Goal: Complete application form

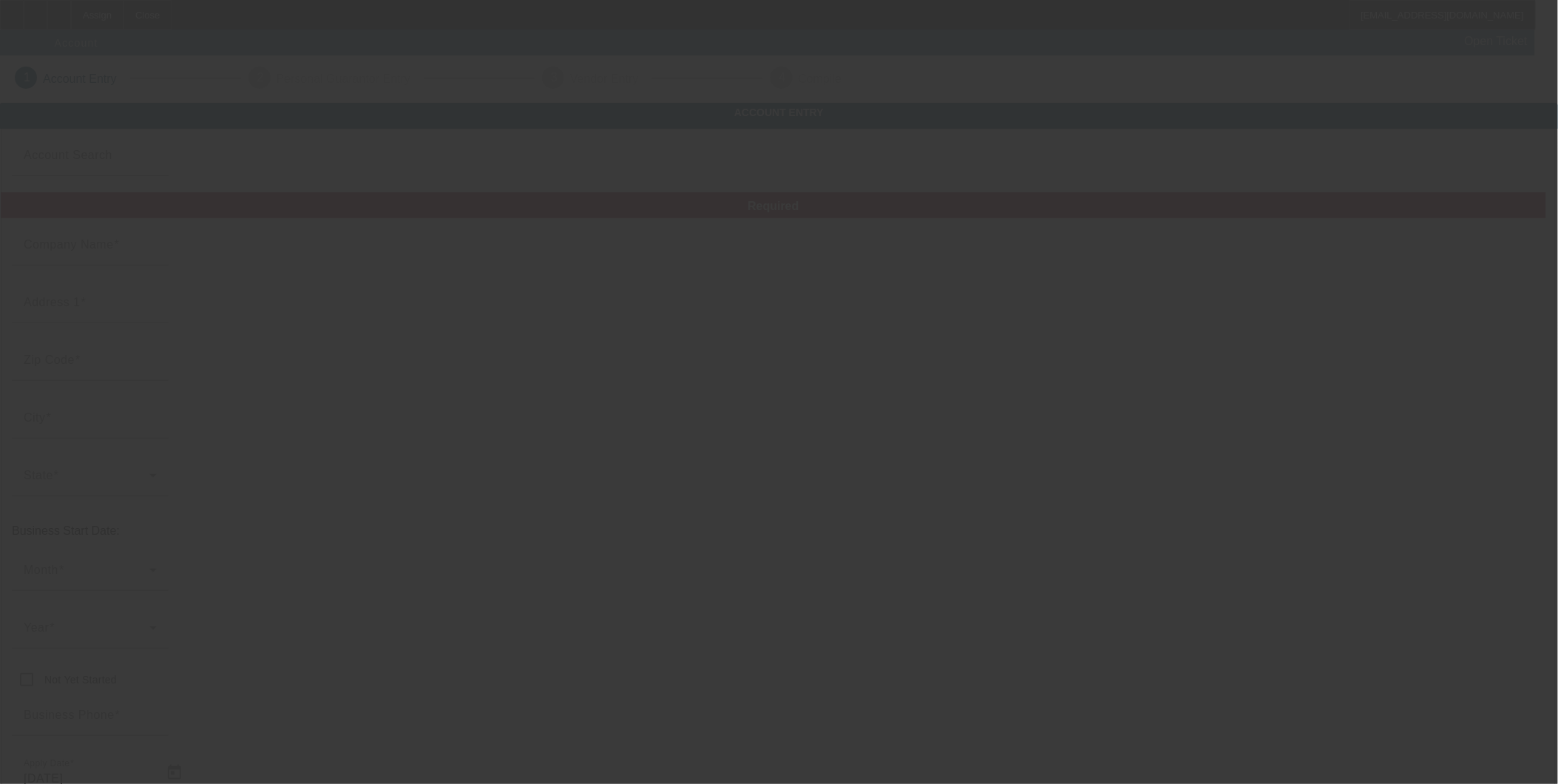
type input "[DATE]"
type input "Heppas roadside services"
type input "[STREET_ADDRESS]"
type input "15301"
type input "[US_STATE]"
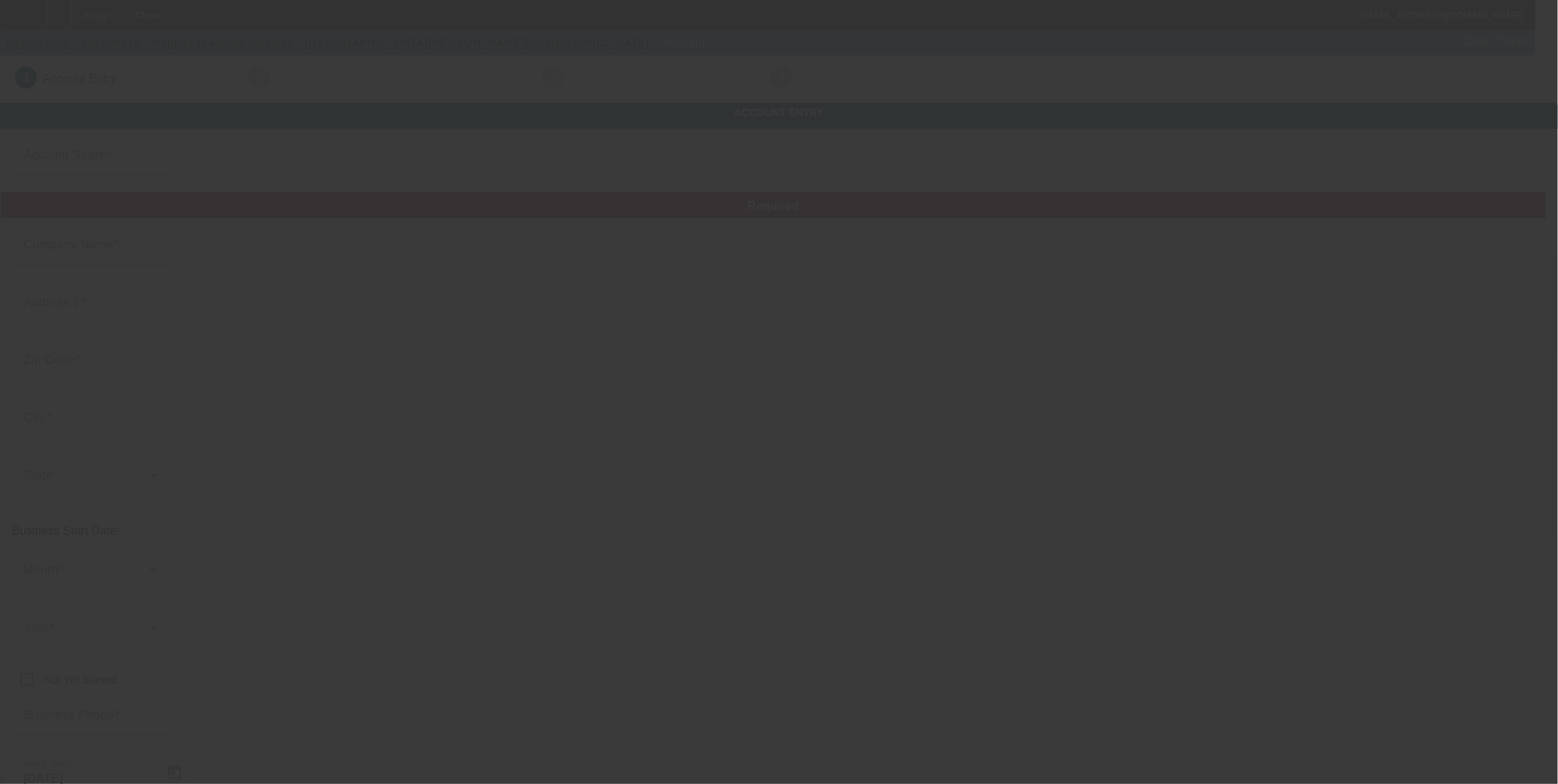
type input "[PHONE_NUMBER]"
type input "[EMAIL_ADDRESS][DOMAIN_NAME]"
type input "874086575"
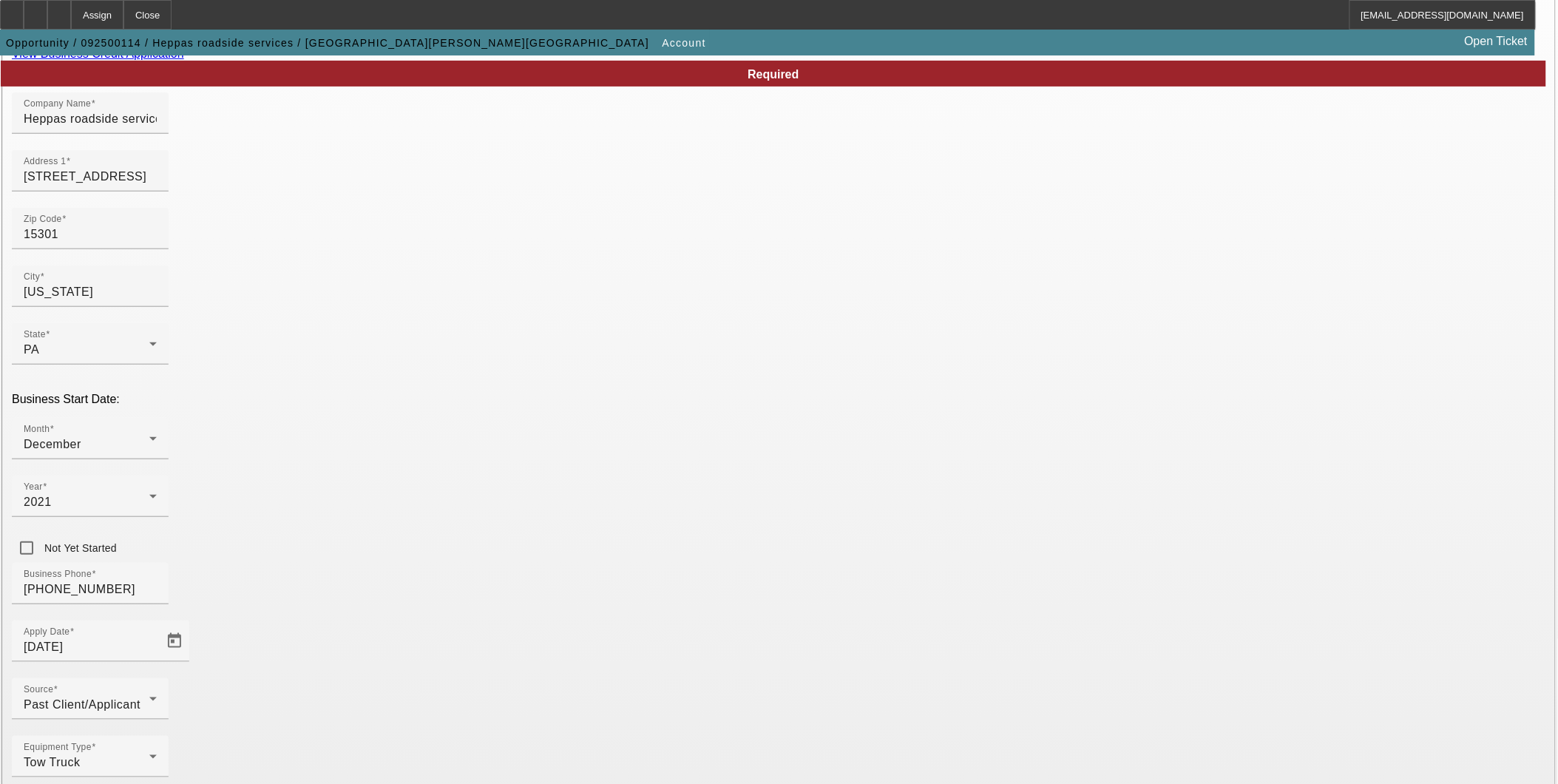
scroll to position [158, 0]
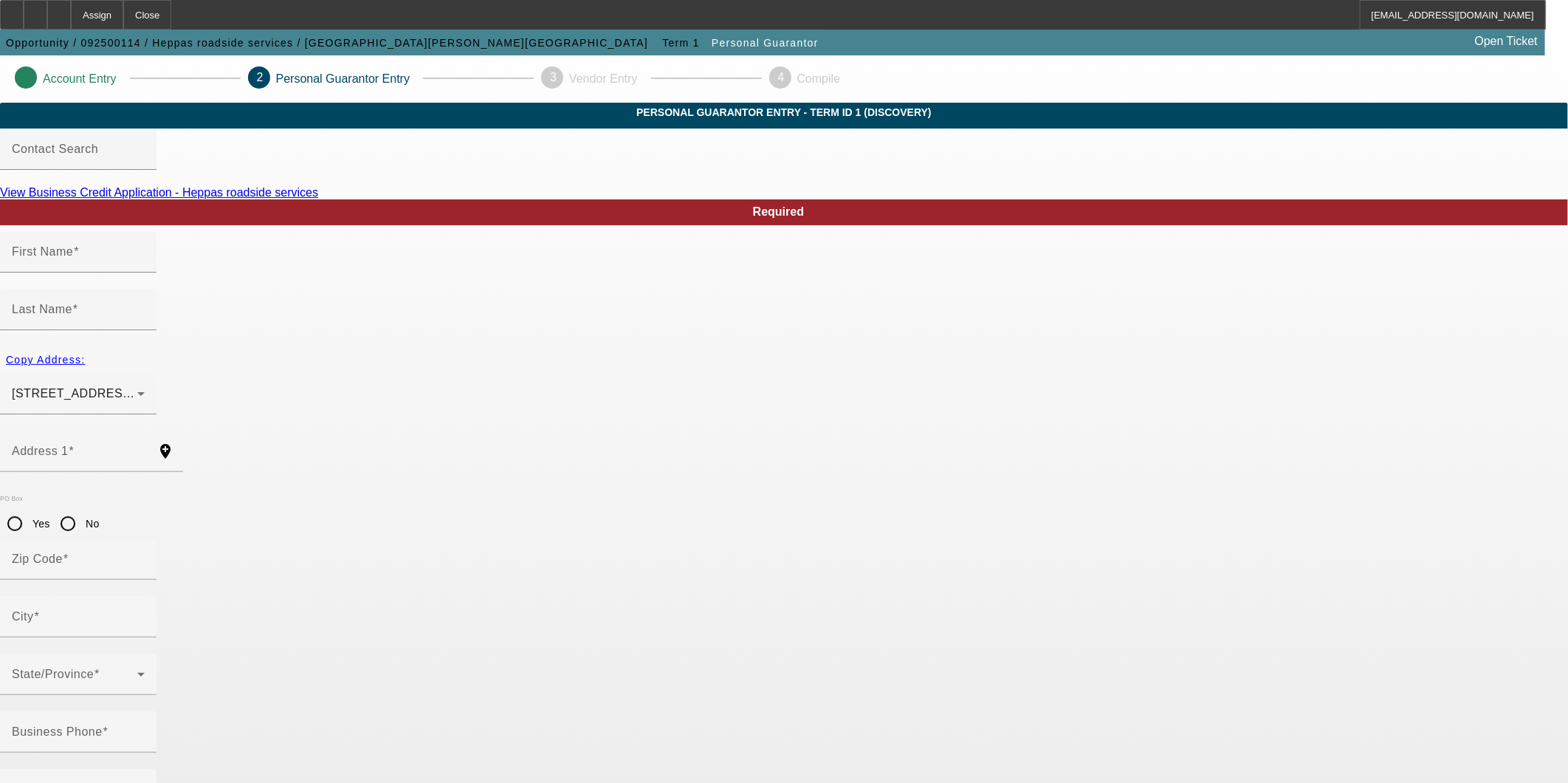
type input "[PERSON_NAME]"
type input "[STREET_ADDRESS]"
radio input "true"
type input "15301"
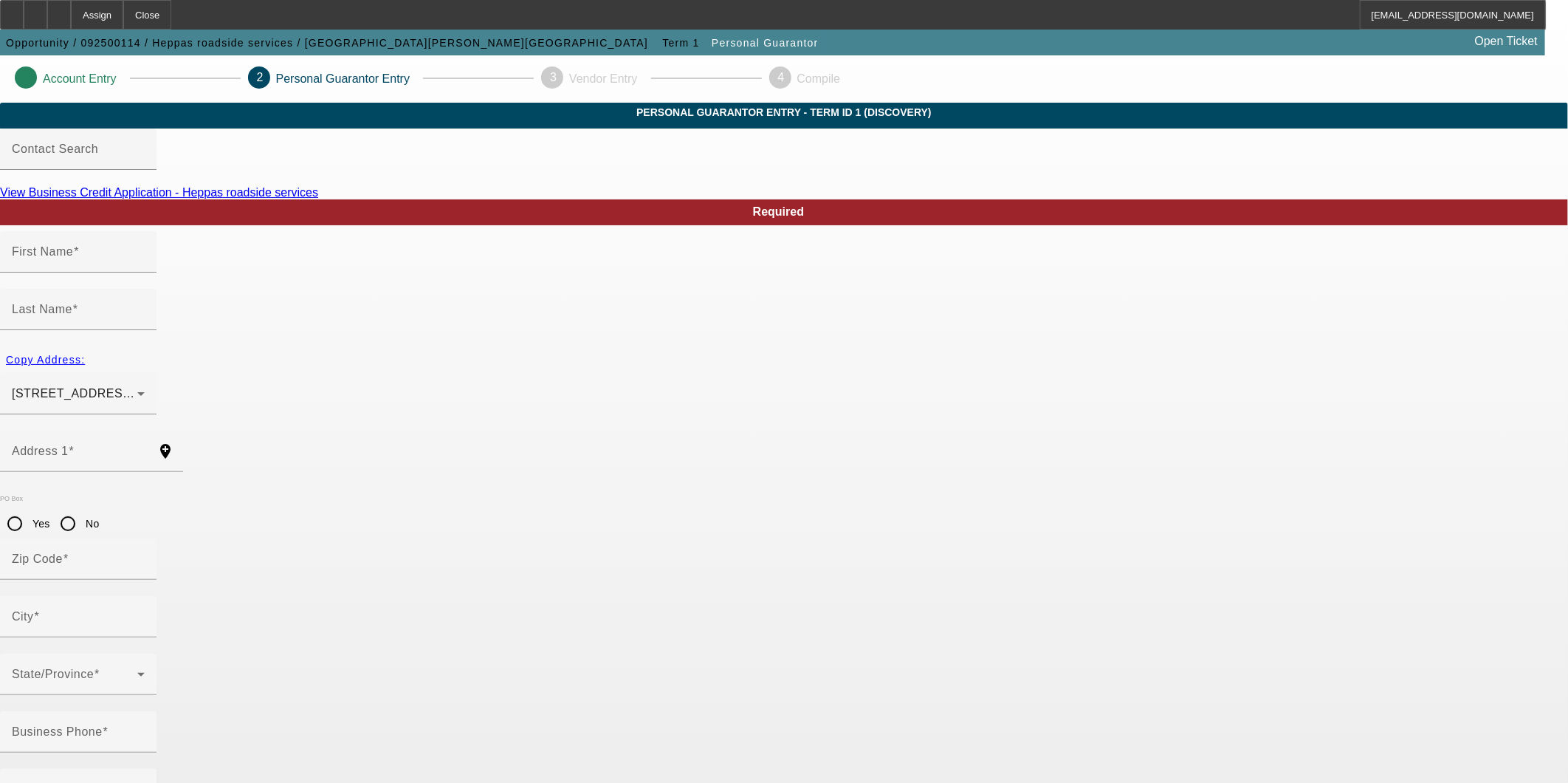
type input "[US_STATE]"
type input "[PHONE_NUMBER]"
type input "100"
type input "164-74-0552"
type input "[EMAIL_ADDRESS][DOMAIN_NAME]"
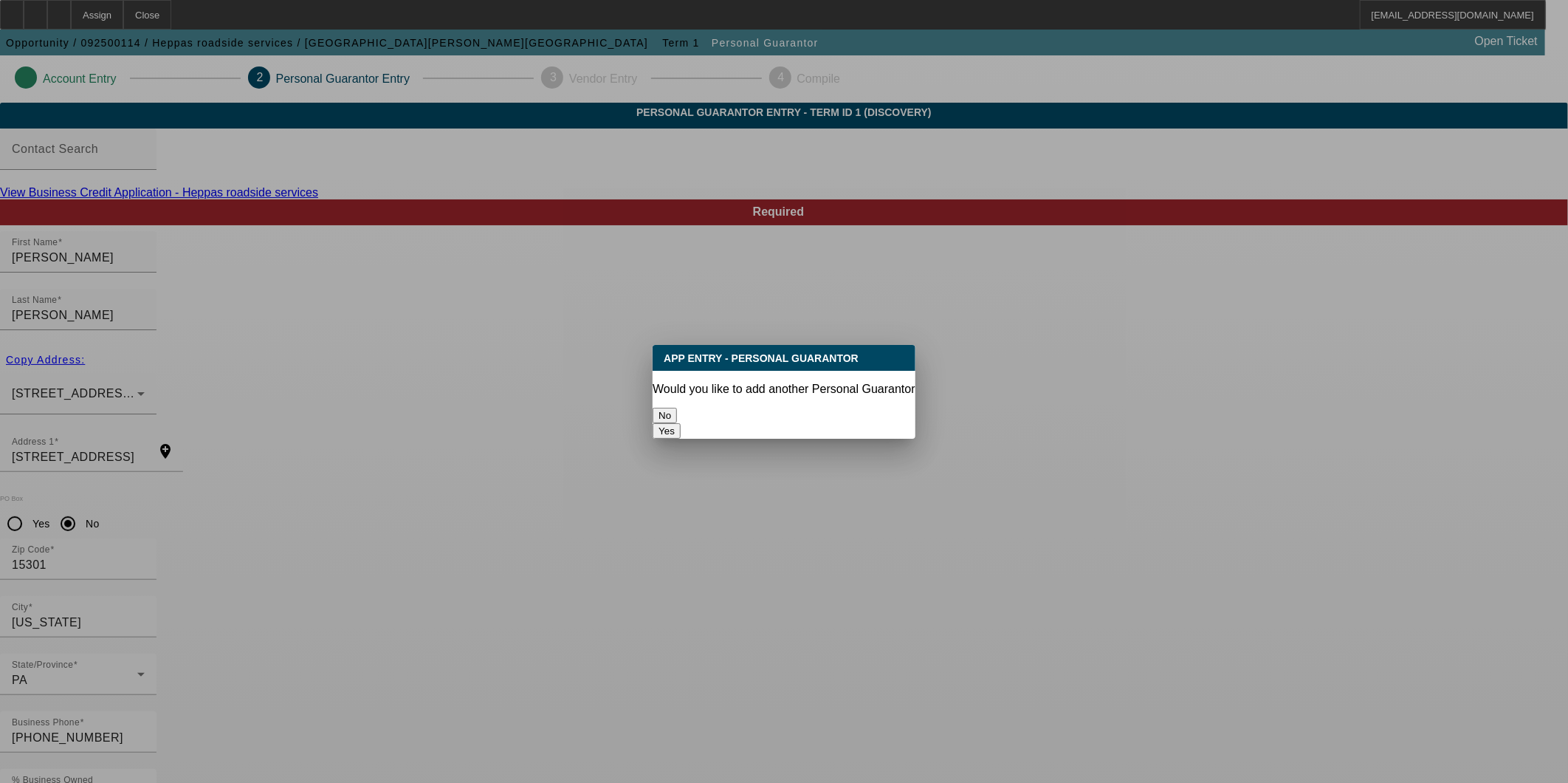
click at [677, 408] on button "No" at bounding box center [665, 415] width 24 height 16
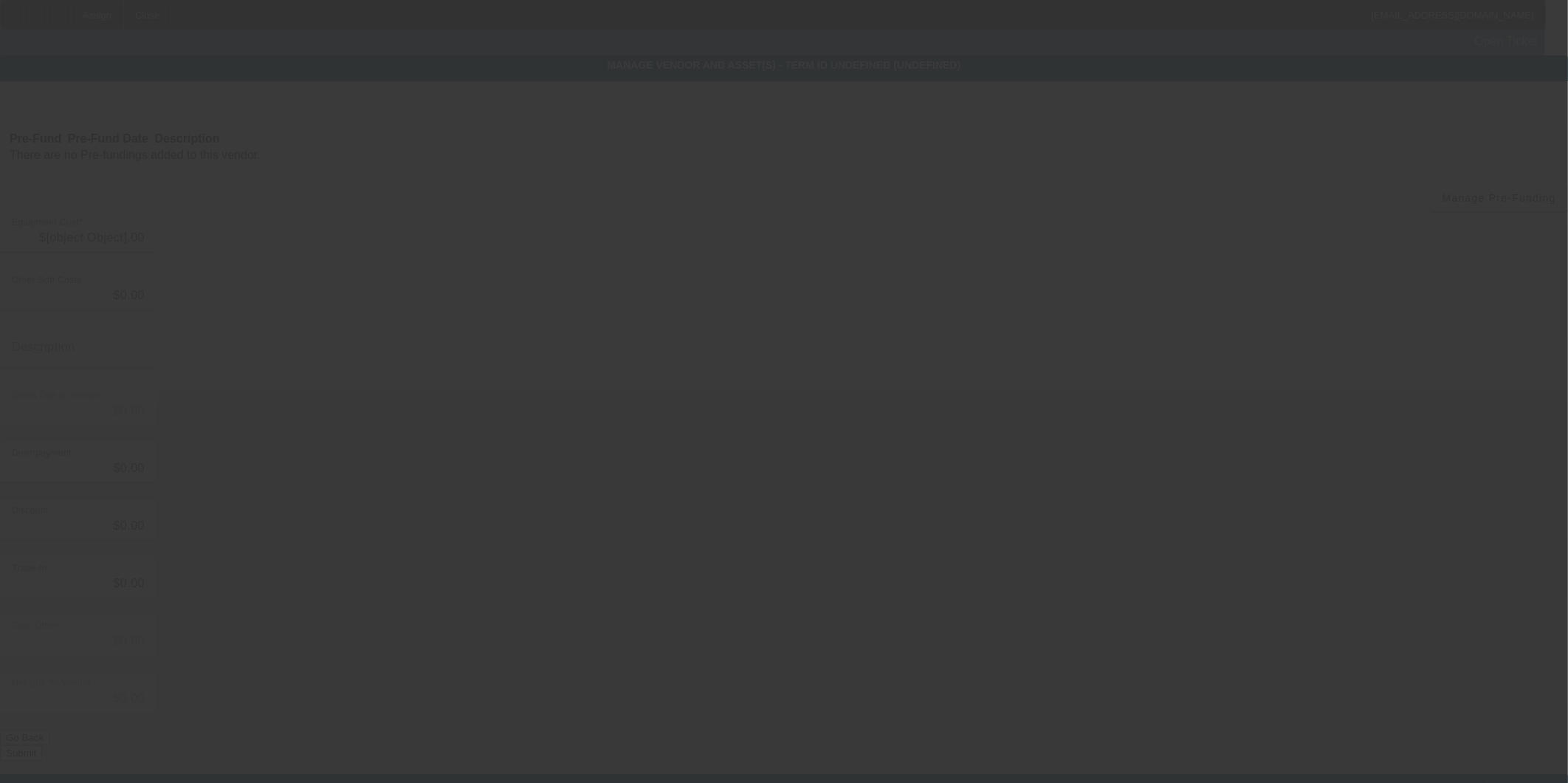
type input "$80,000.00"
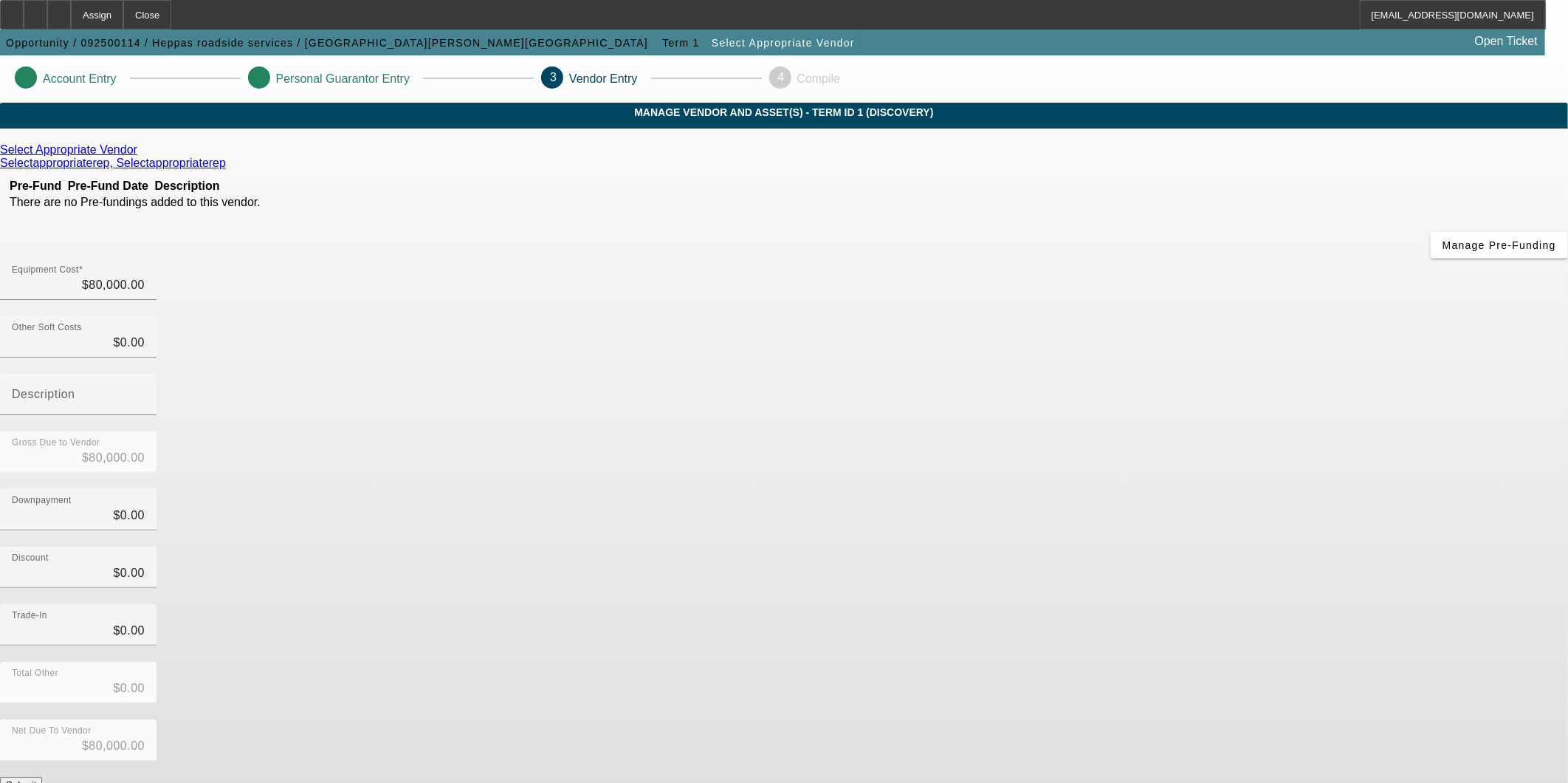
click at [43, 777] on button "Submit" at bounding box center [21, 784] width 43 height 16
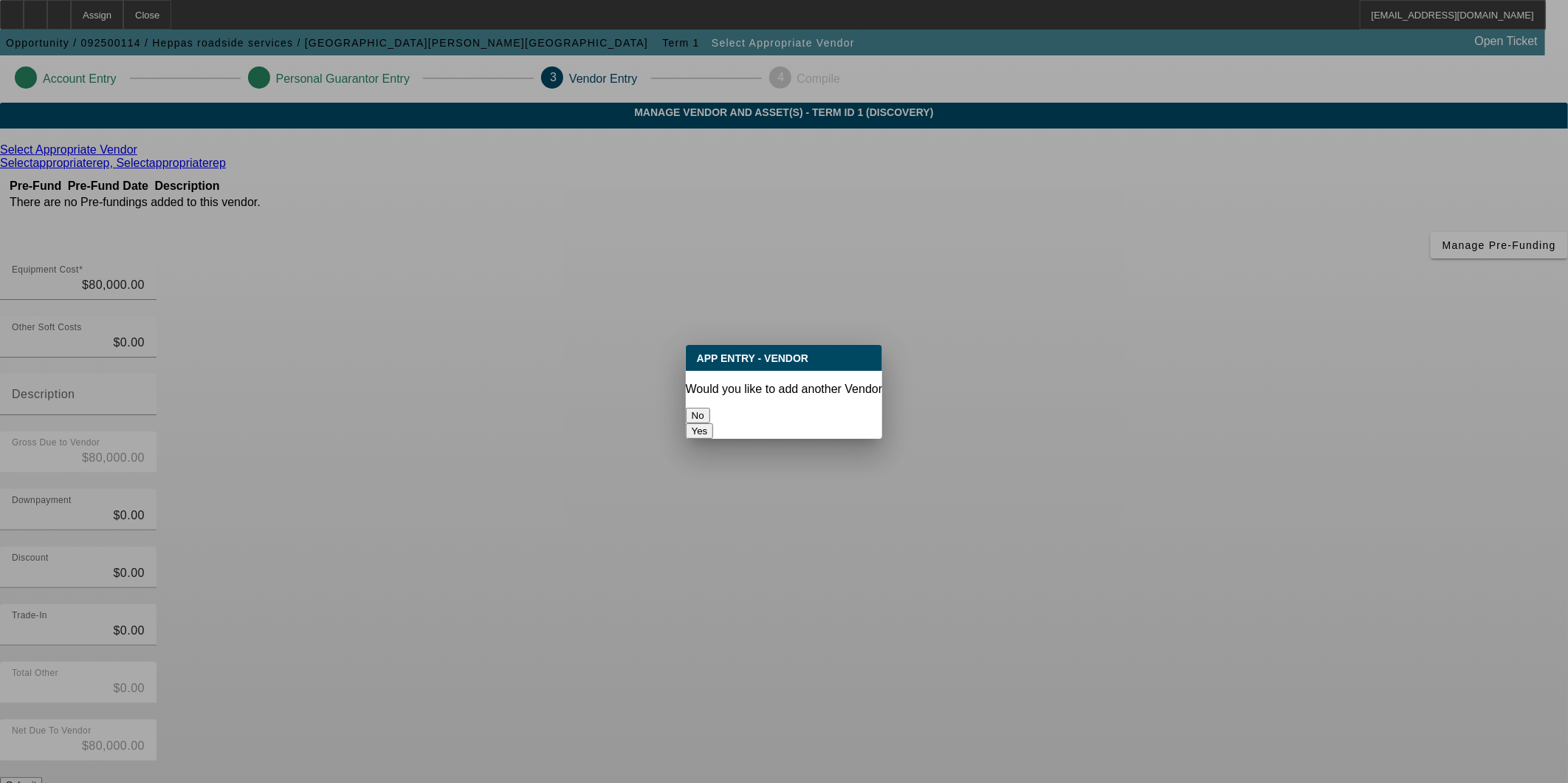
click at [710, 408] on button "No" at bounding box center [698, 415] width 24 height 16
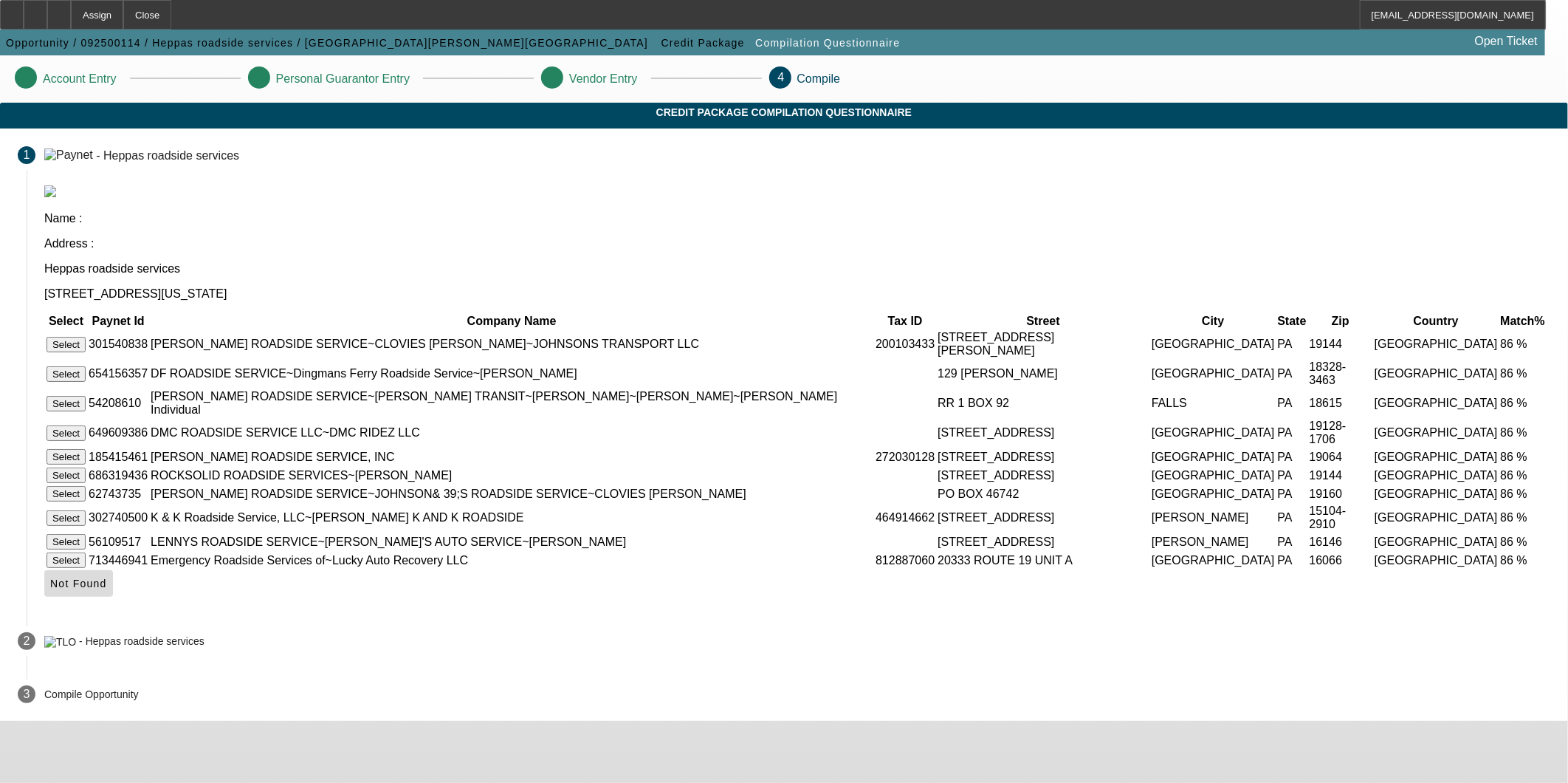
click at [107, 589] on span "Not Found" at bounding box center [78, 583] width 56 height 12
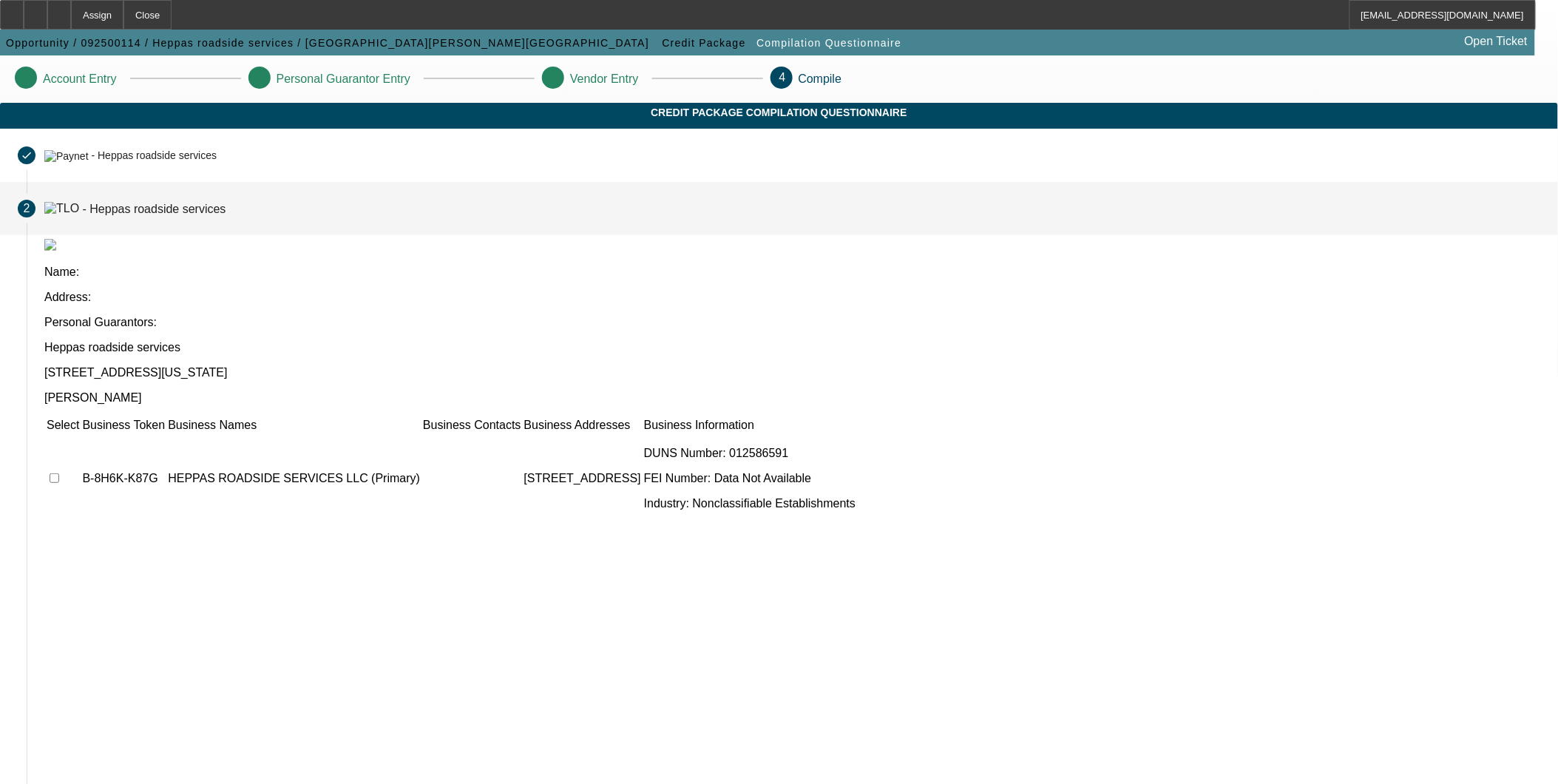
click at [59, 473] on input "checkbox" at bounding box center [55, 478] width 9 height 9
checkbox input "true"
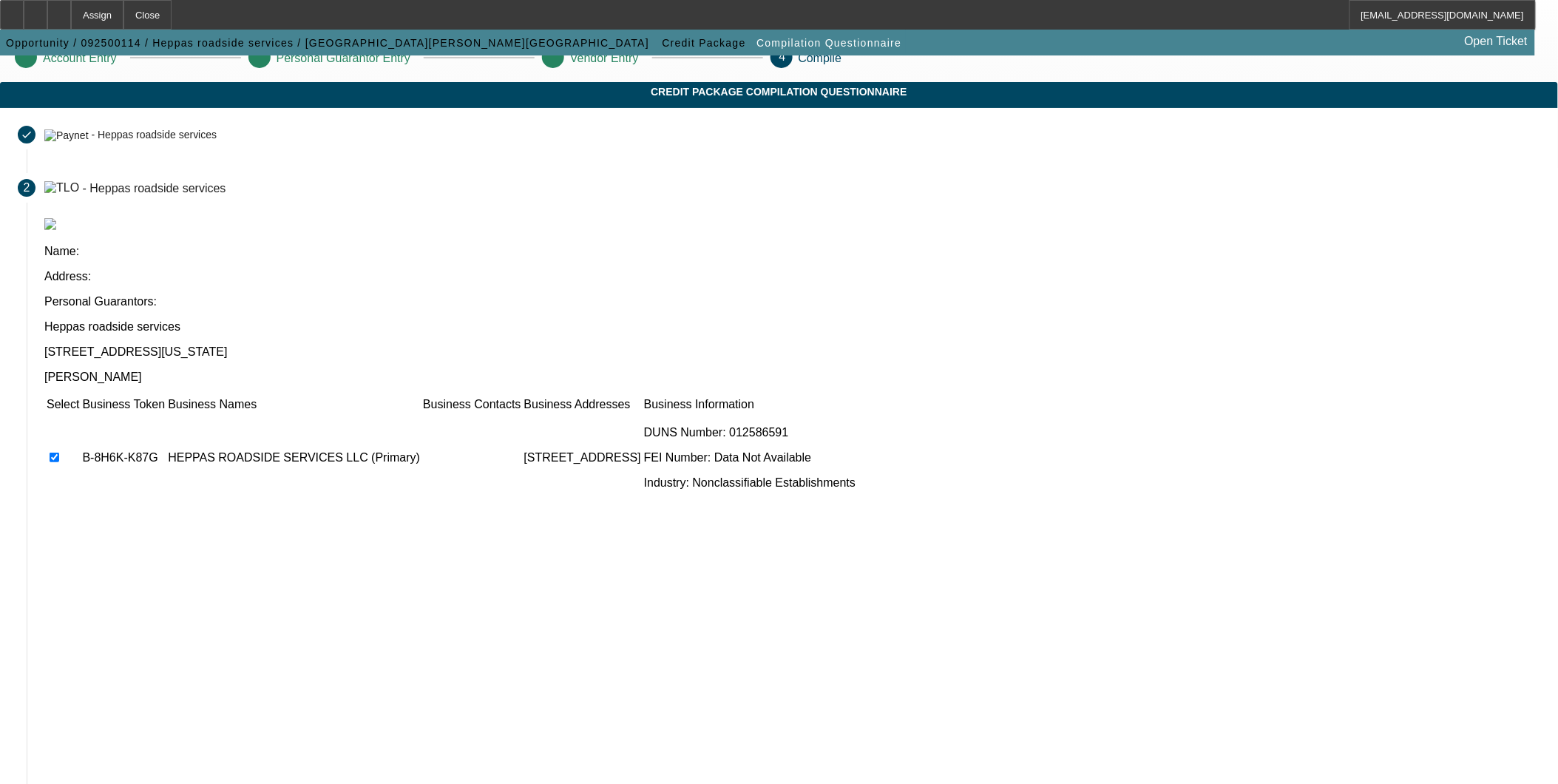
scroll to position [31, 0]
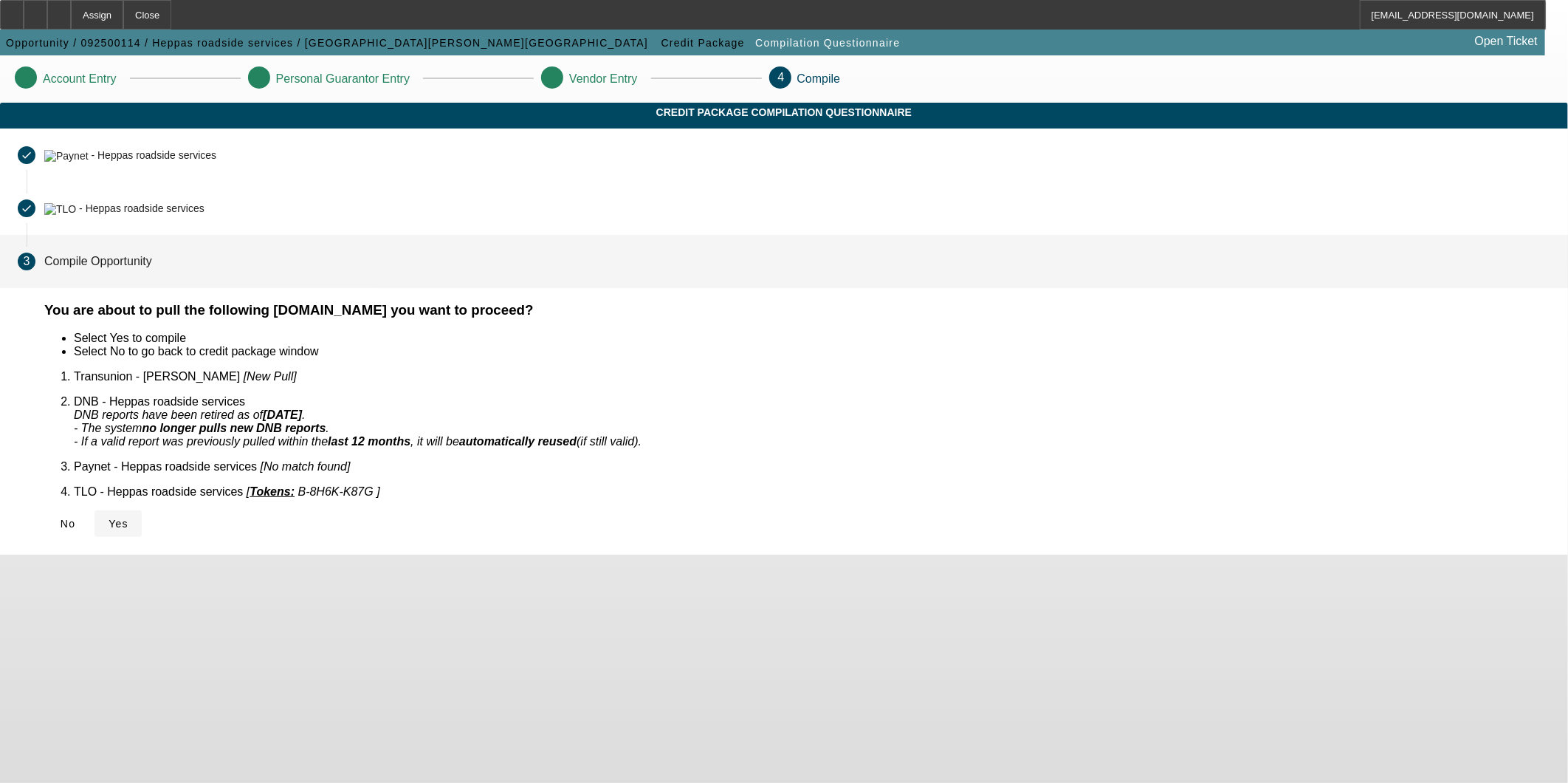
click at [129, 518] on span "Yes" at bounding box center [118, 523] width 20 height 12
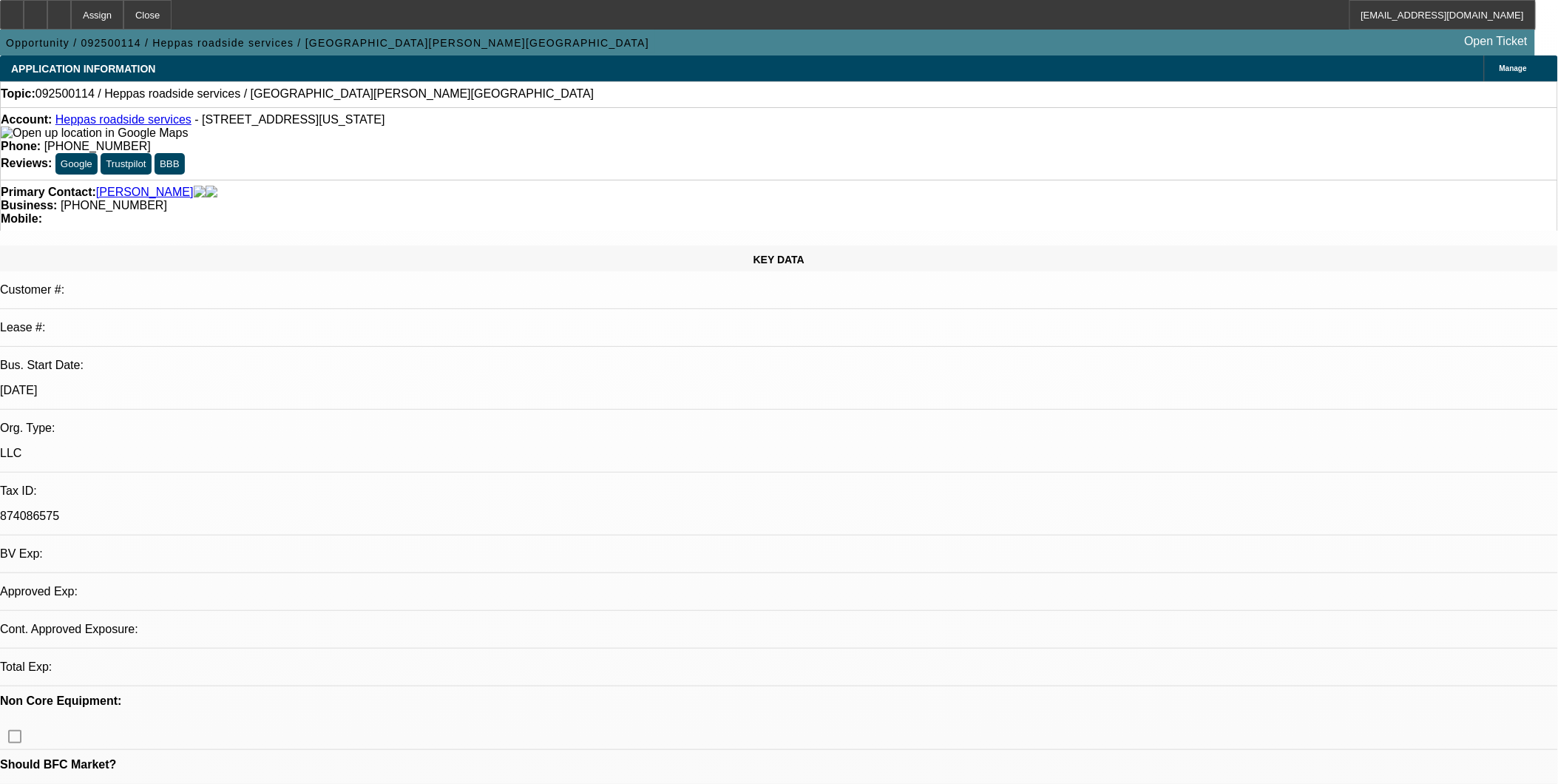
select select "0"
select select "2"
select select "0.1"
select select "1"
select select "2"
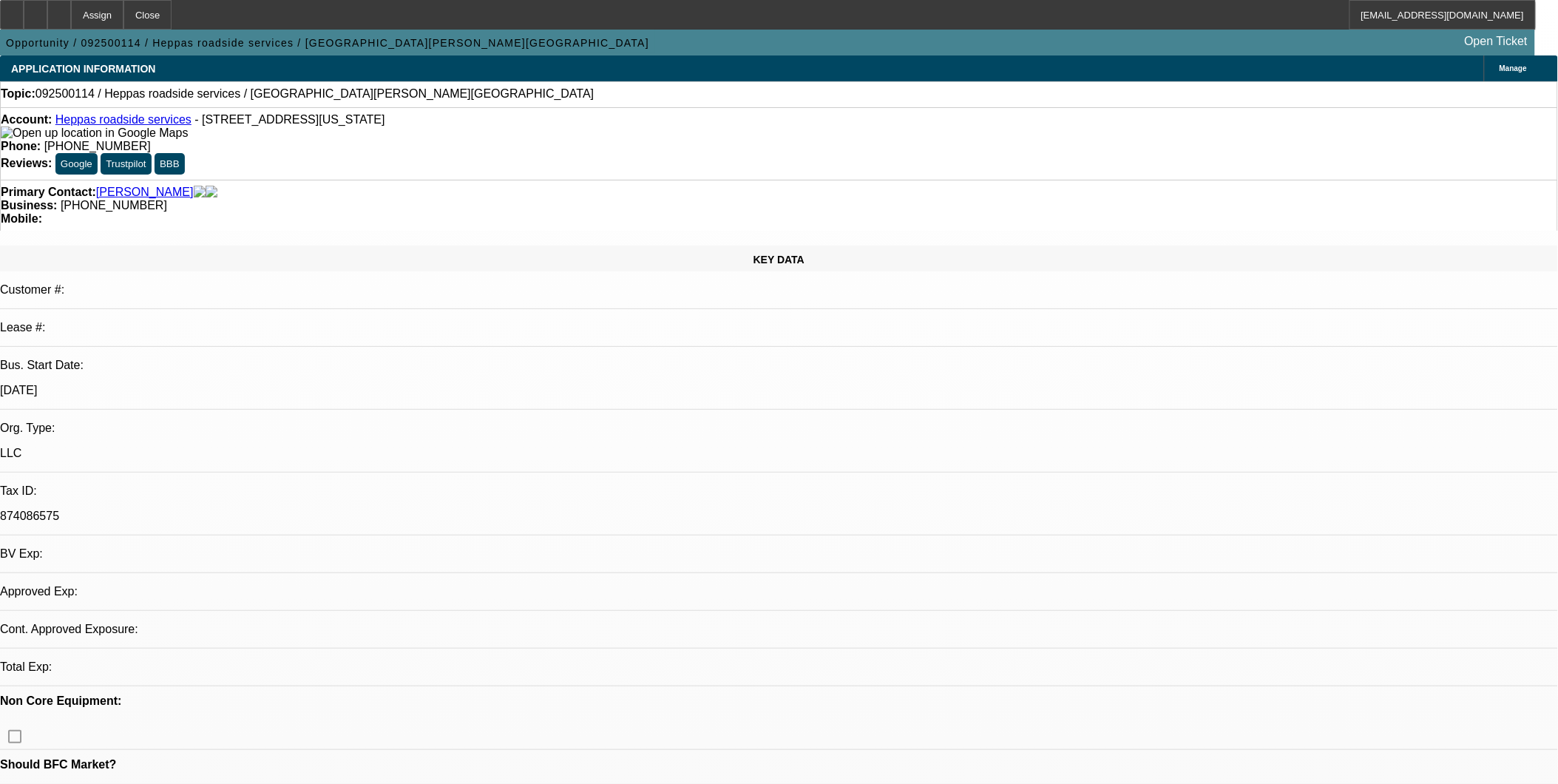
select select "4"
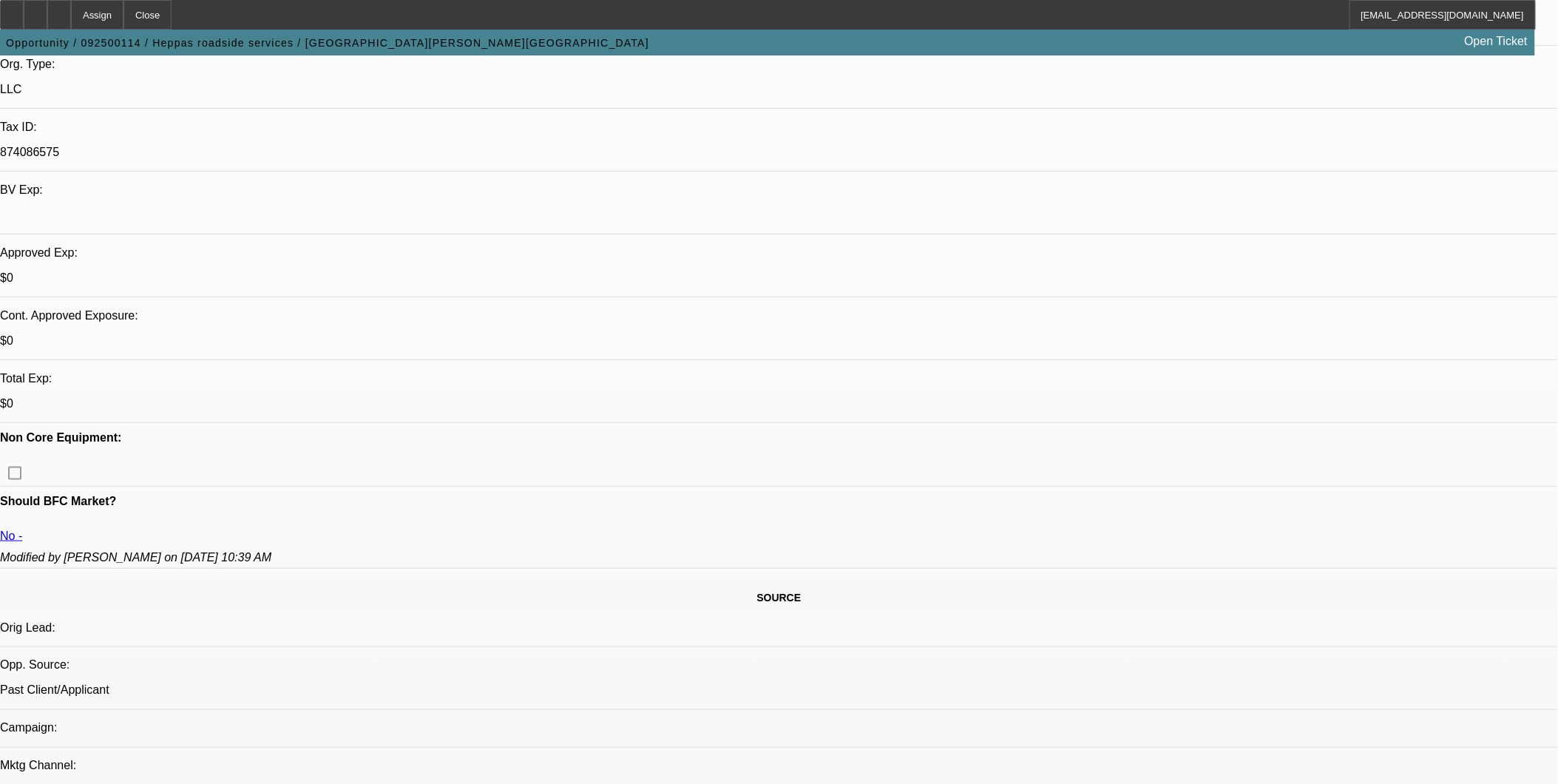
scroll to position [351, 0]
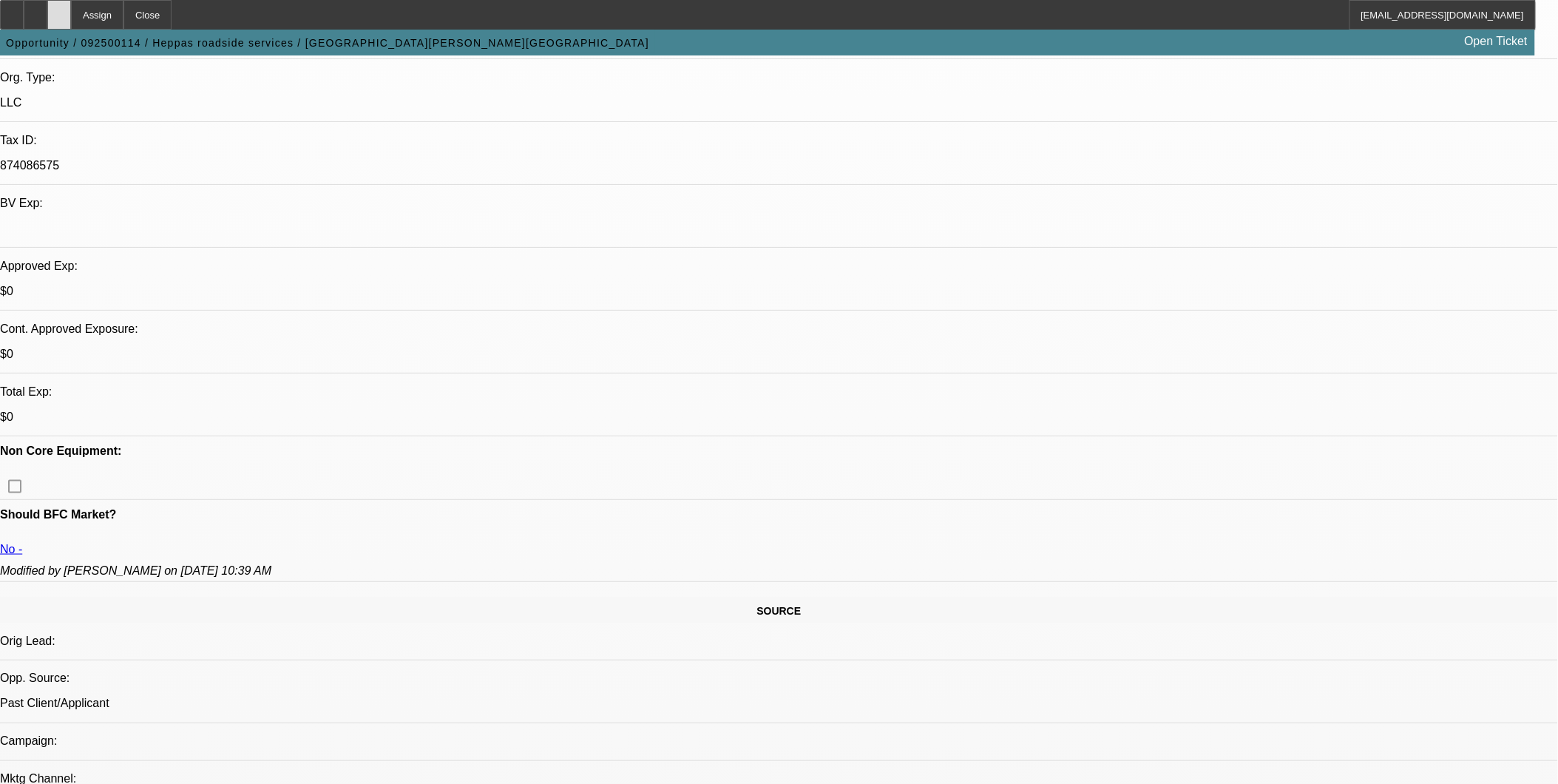
click at [59, 9] on icon at bounding box center [59, 9] width 0 height 0
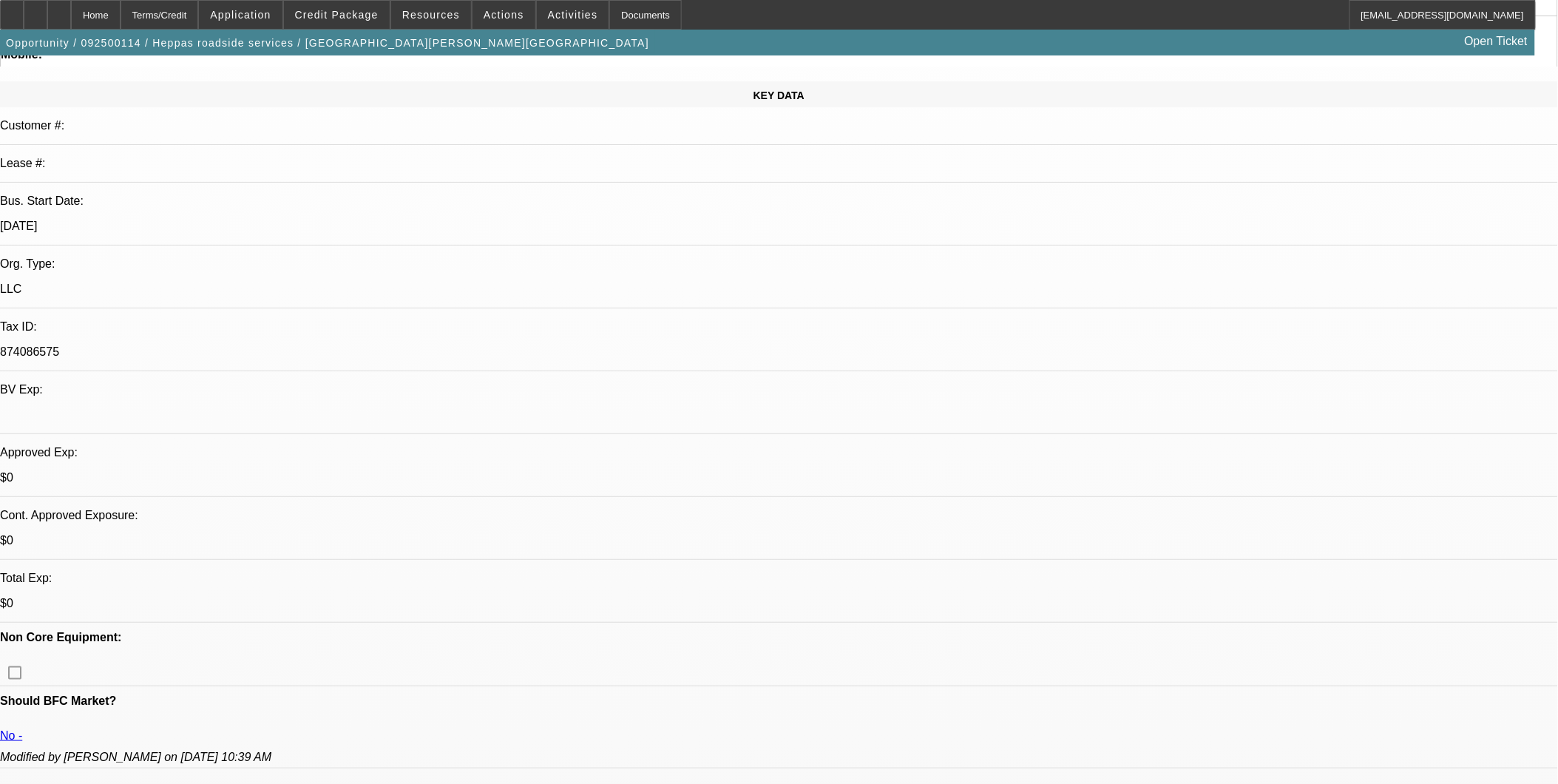
select select "0"
select select "2"
select select "0.1"
select select "1"
select select "2"
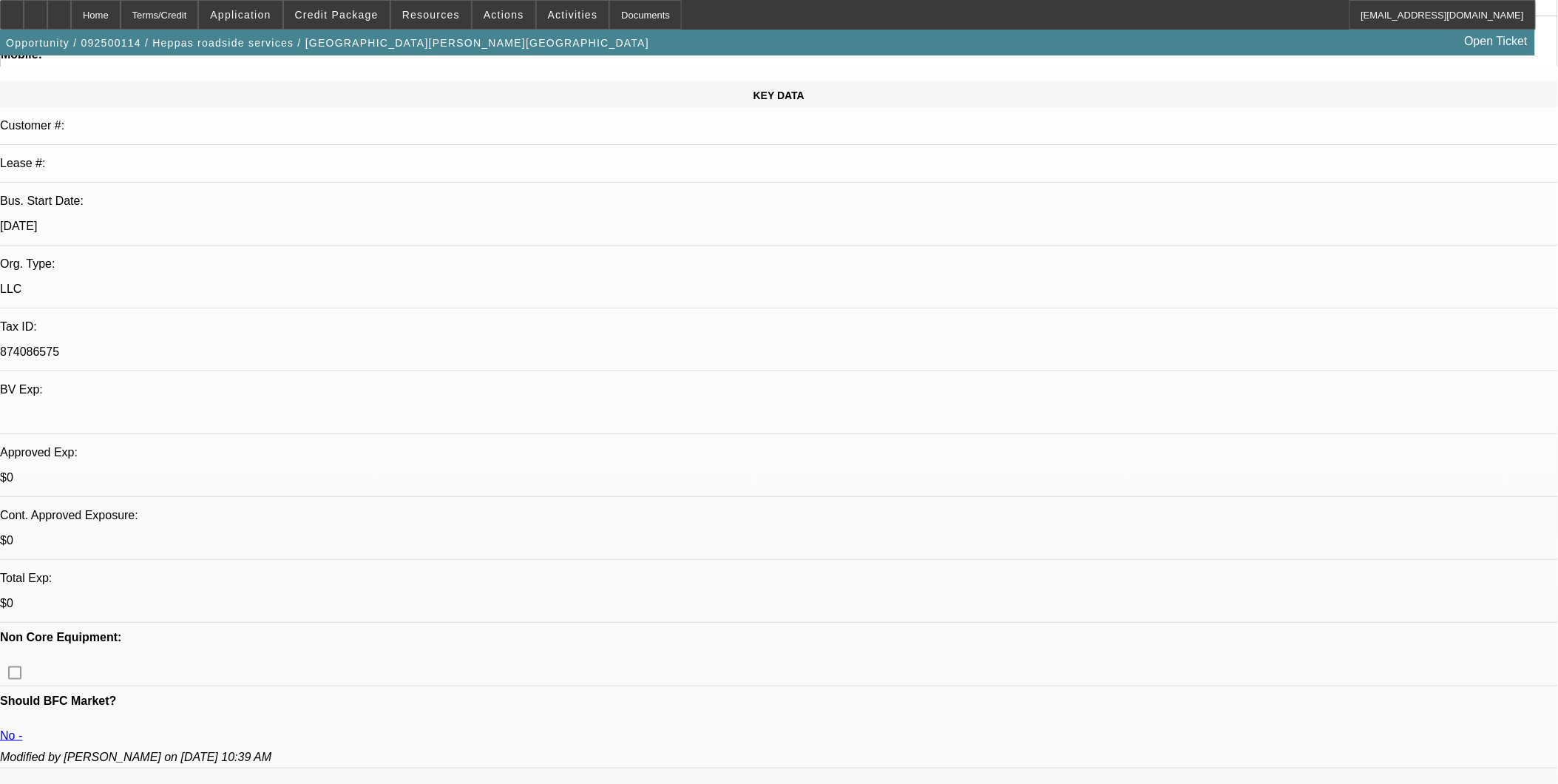
select select "4"
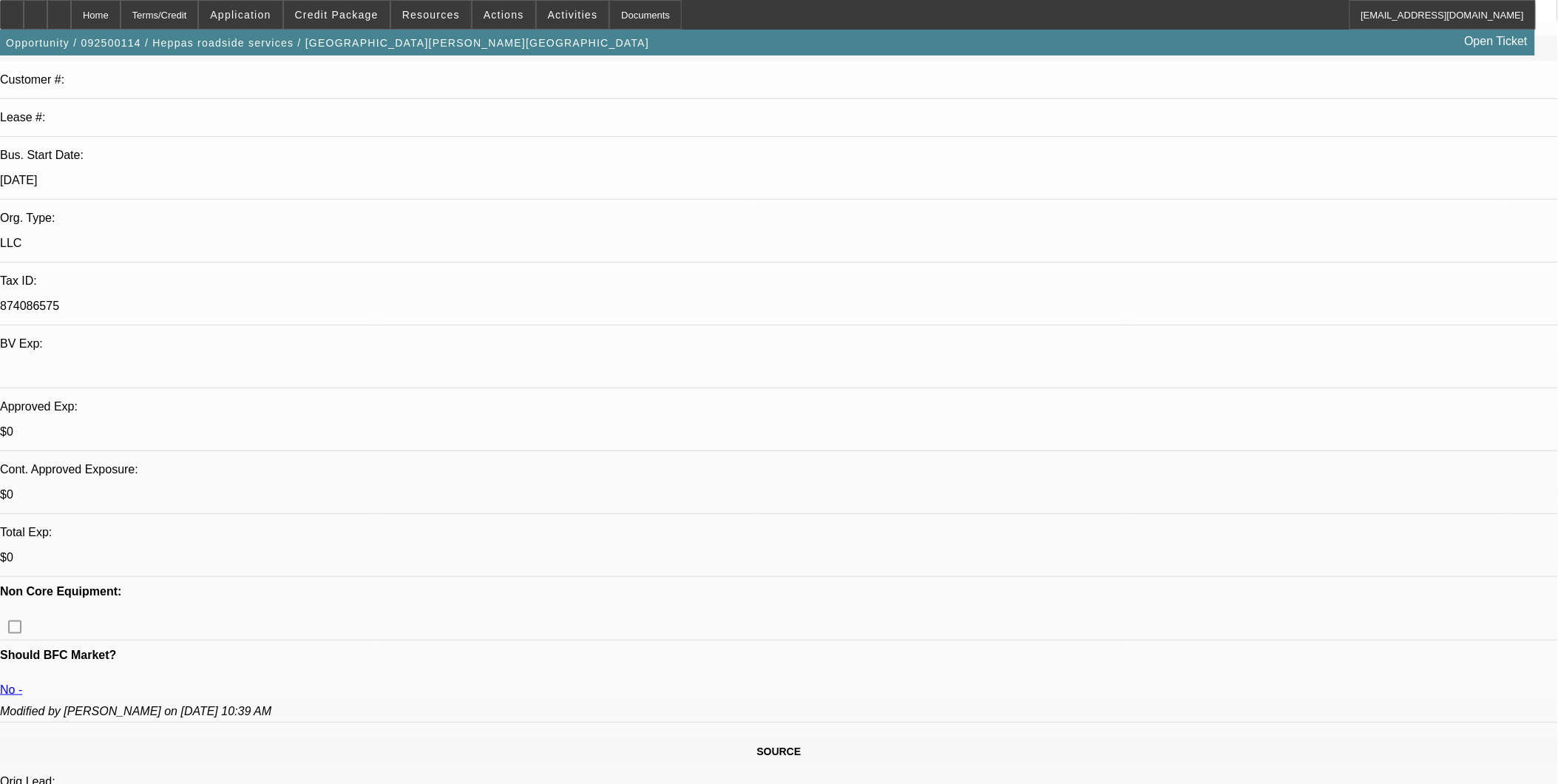
scroll to position [246, 0]
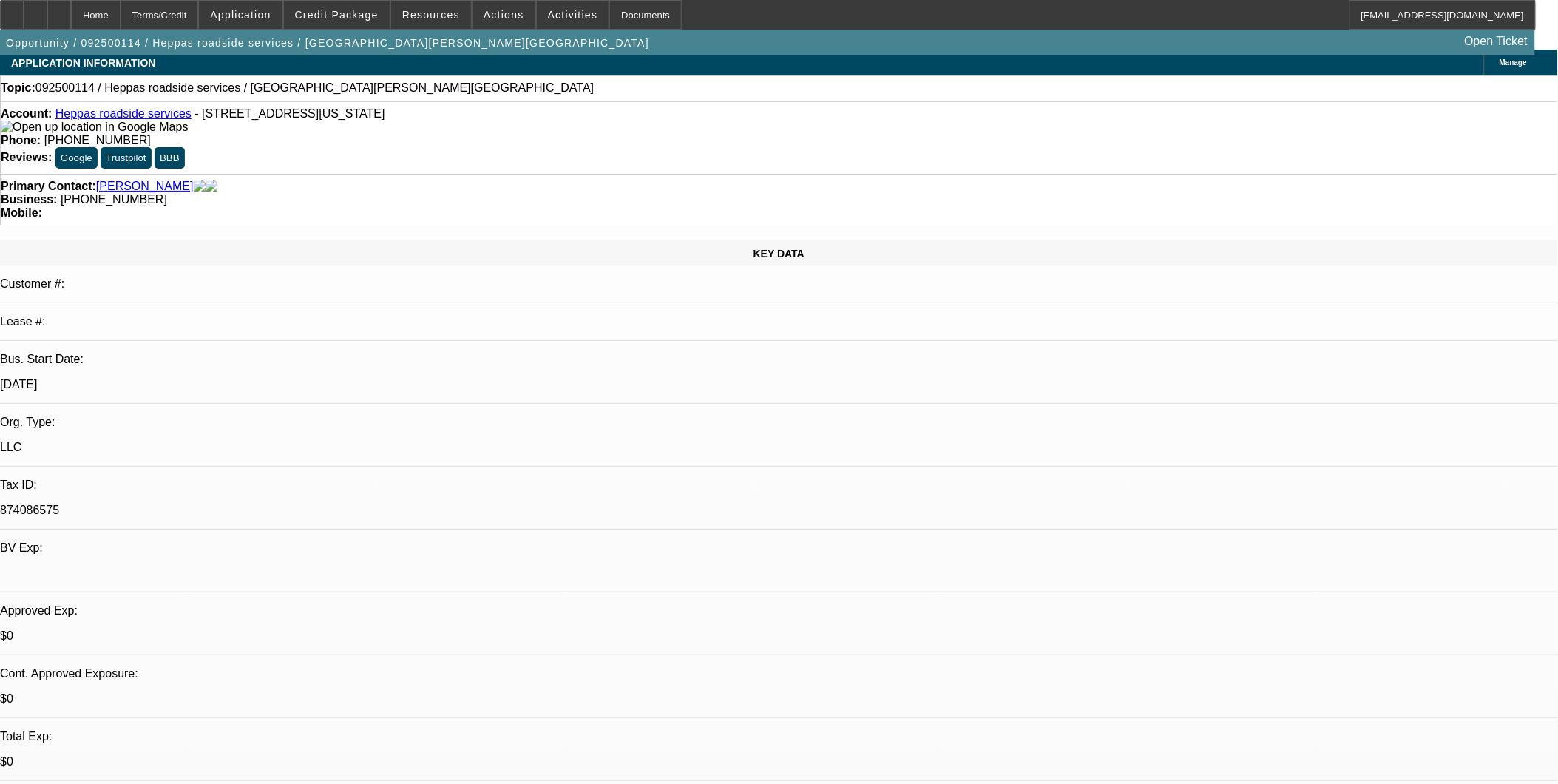
scroll to position [0, 0]
